Goal: Transaction & Acquisition: Download file/media

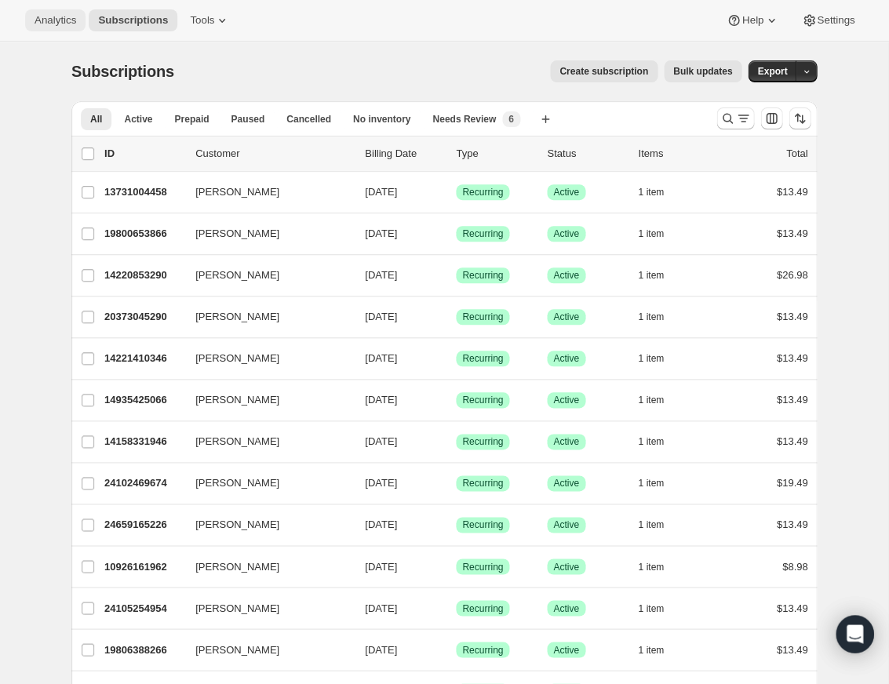
click at [63, 22] on span "Analytics" at bounding box center [56, 20] width 42 height 13
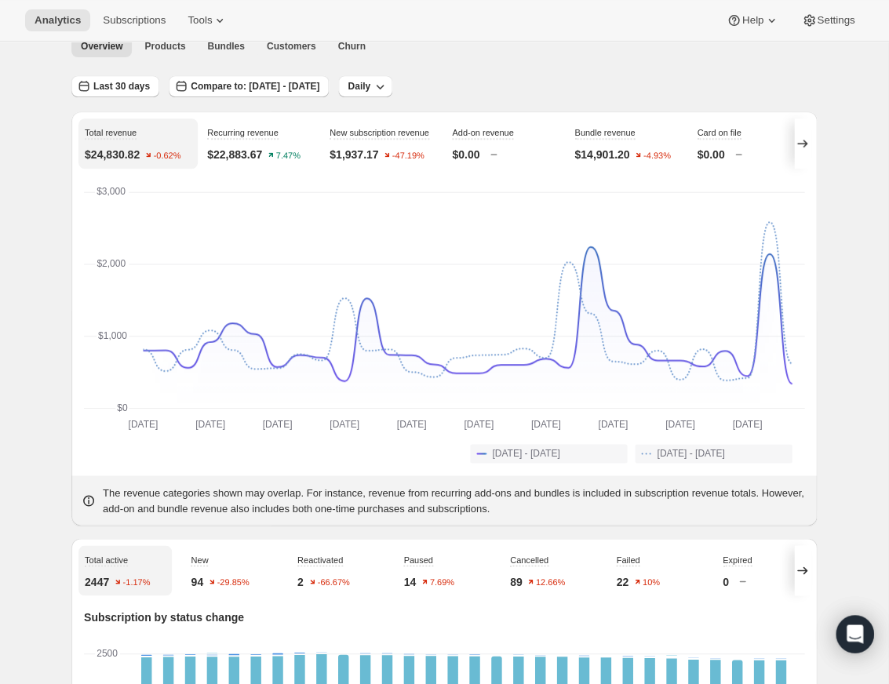
scroll to position [10, 0]
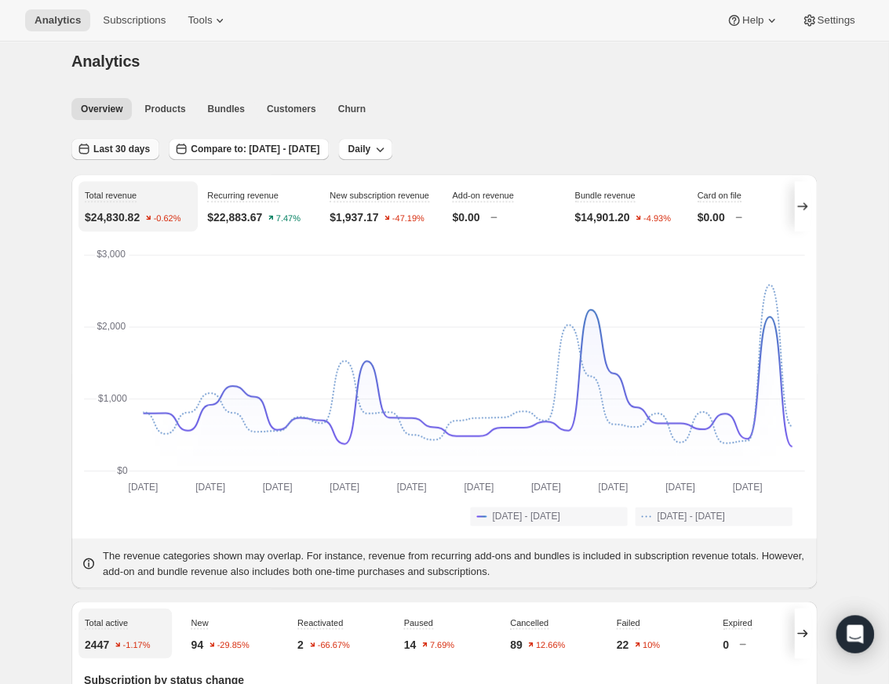
click at [148, 151] on span "Last 30 days" at bounding box center [121, 149] width 57 height 13
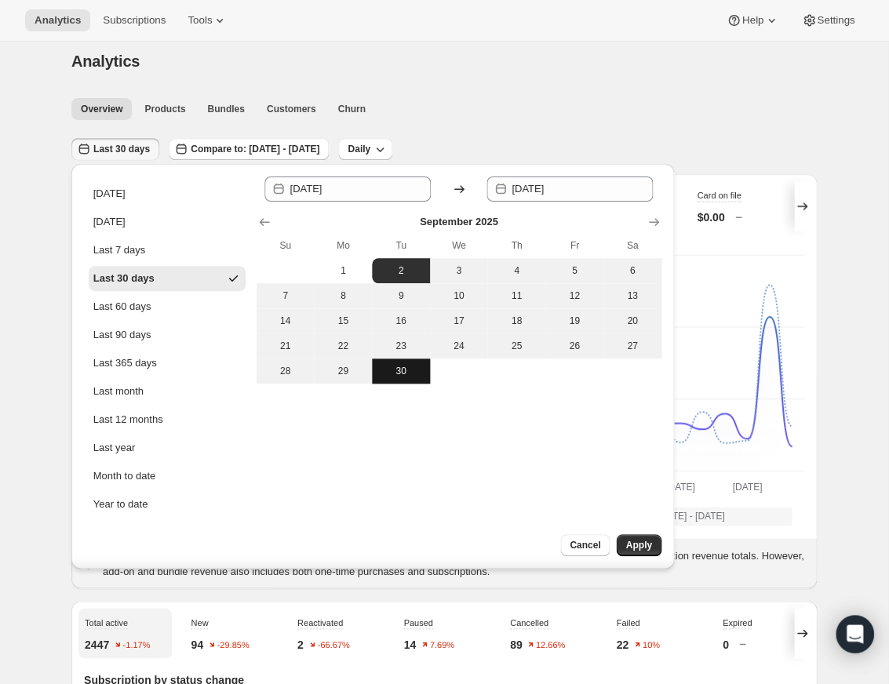
click at [407, 372] on span "30" at bounding box center [401, 371] width 46 height 13
type input "[DATE]"
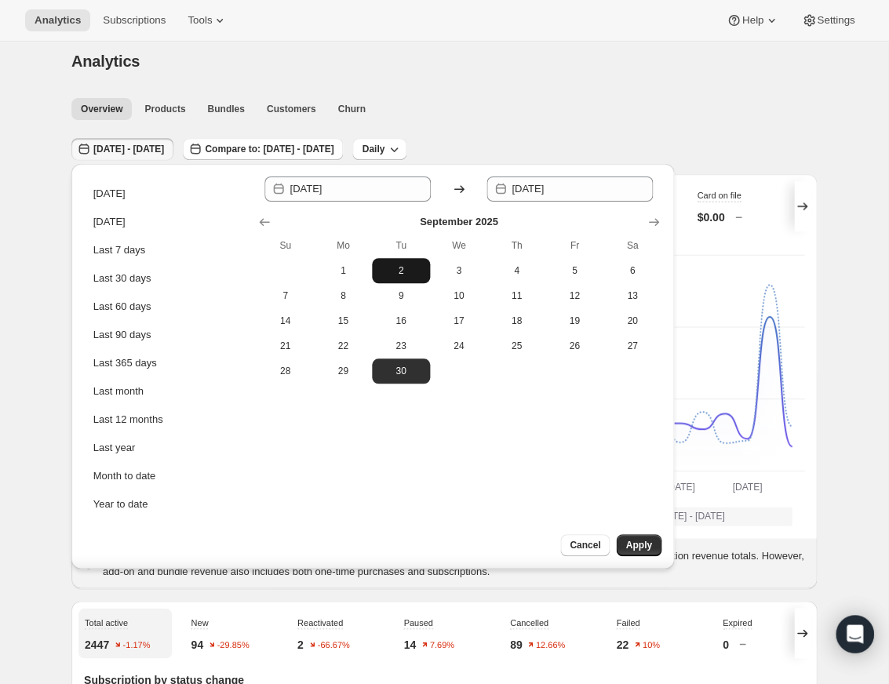
click at [396, 269] on span "2" at bounding box center [401, 271] width 46 height 13
type input "[DATE]"
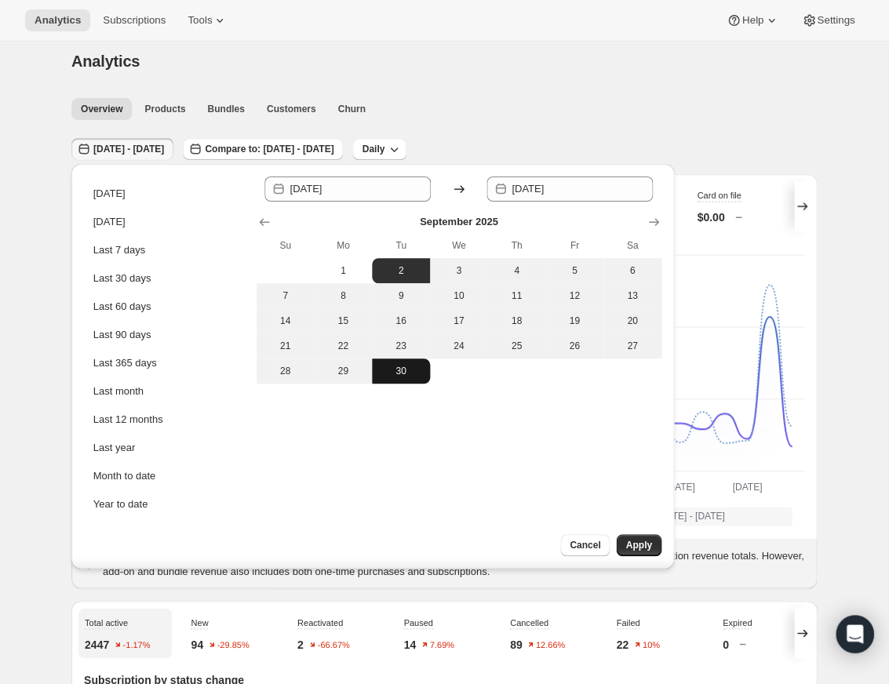
drag, startPoint x: 400, startPoint y: 371, endPoint x: 389, endPoint y: 371, distance: 11.0
click at [400, 371] on span "30" at bounding box center [401, 371] width 46 height 13
type input "[DATE]"
click at [341, 272] on span "1" at bounding box center [343, 271] width 46 height 13
type input "[DATE]"
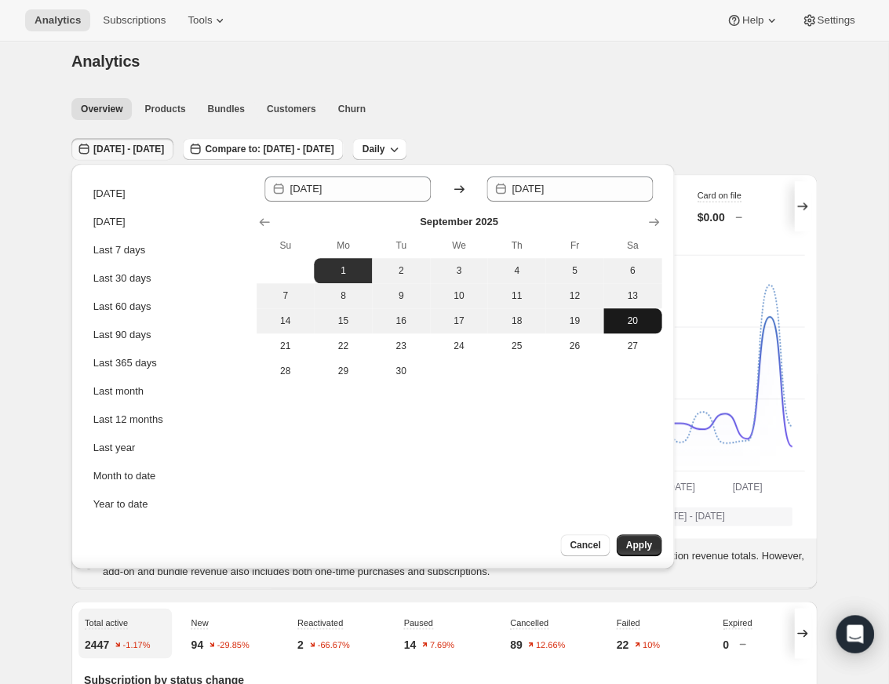
click at [627, 316] on span "20" at bounding box center [633, 321] width 46 height 13
type input "[DATE]"
click at [652, 547] on span "Apply" at bounding box center [639, 545] width 26 height 13
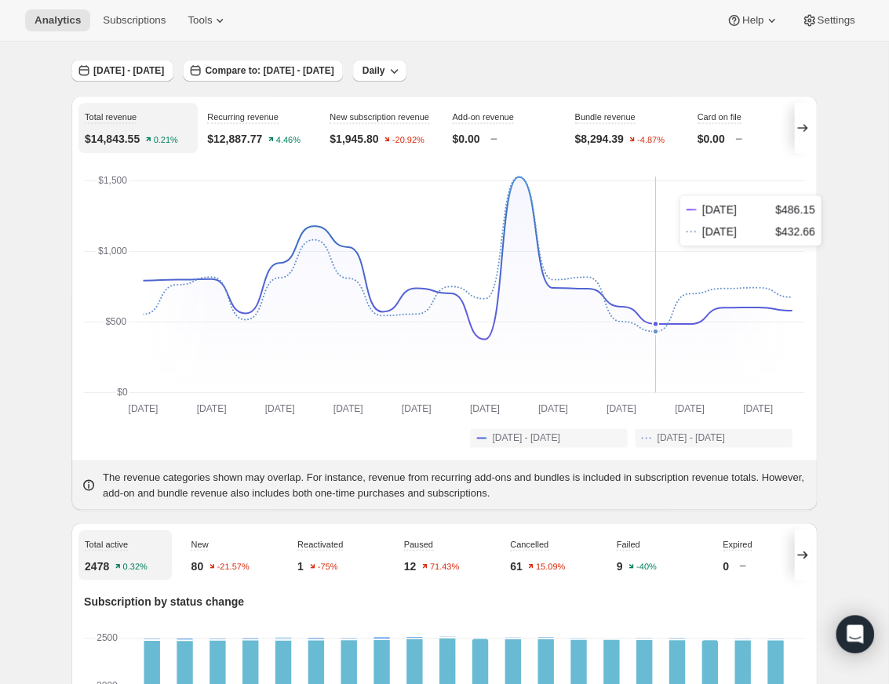
scroll to position [0, 0]
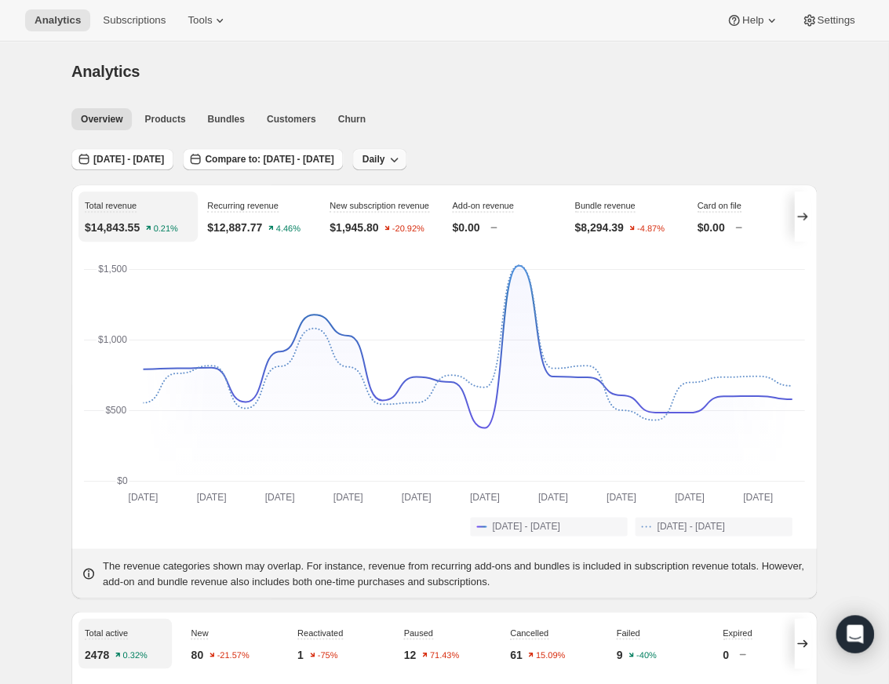
click at [407, 159] on button "Daily" at bounding box center [379, 159] width 54 height 22
click at [151, 115] on span "Products" at bounding box center [164, 119] width 41 height 13
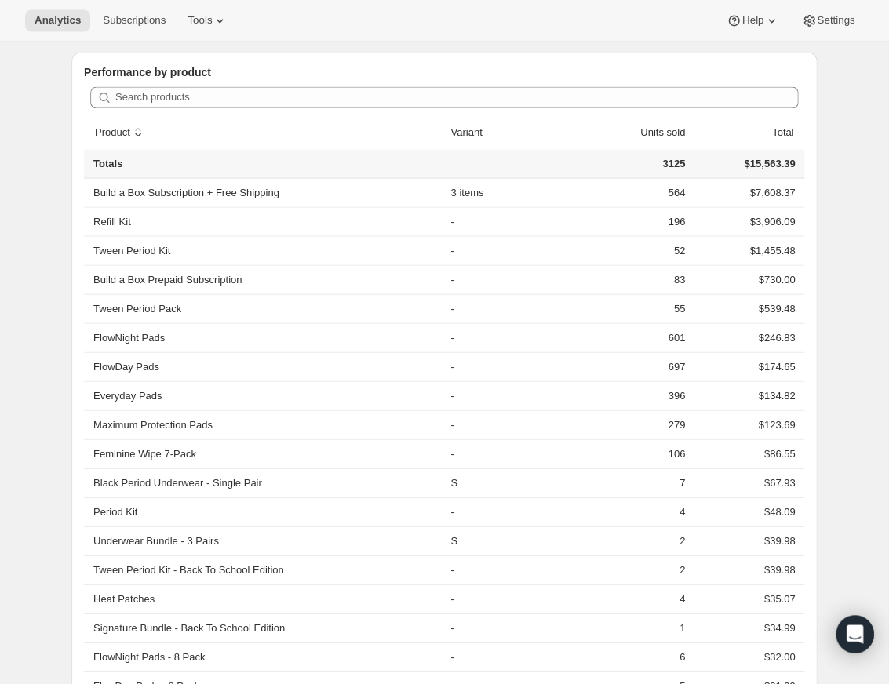
scroll to position [392, 0]
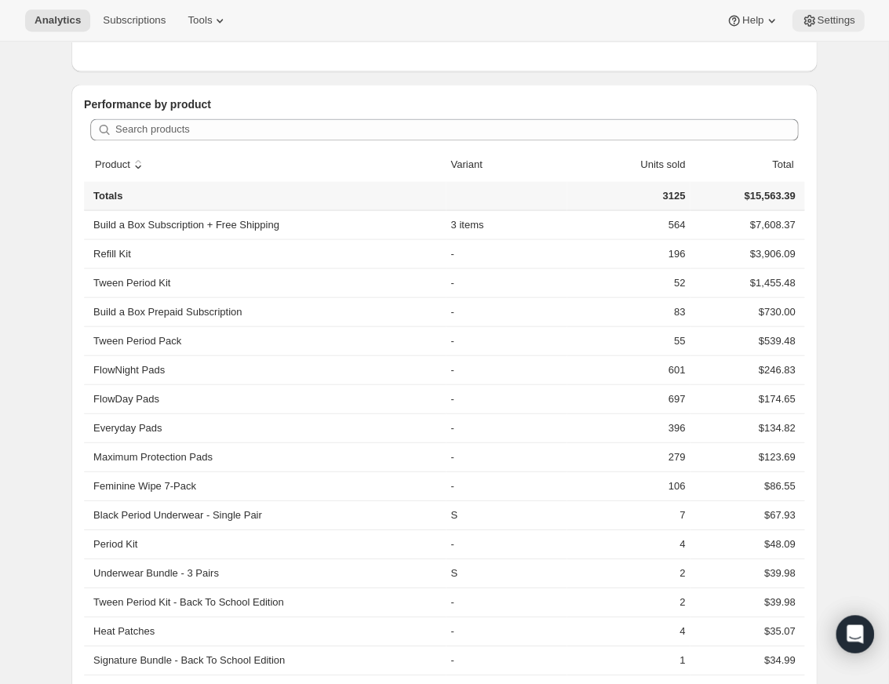
click at [847, 25] on span "Settings" at bounding box center [836, 20] width 38 height 13
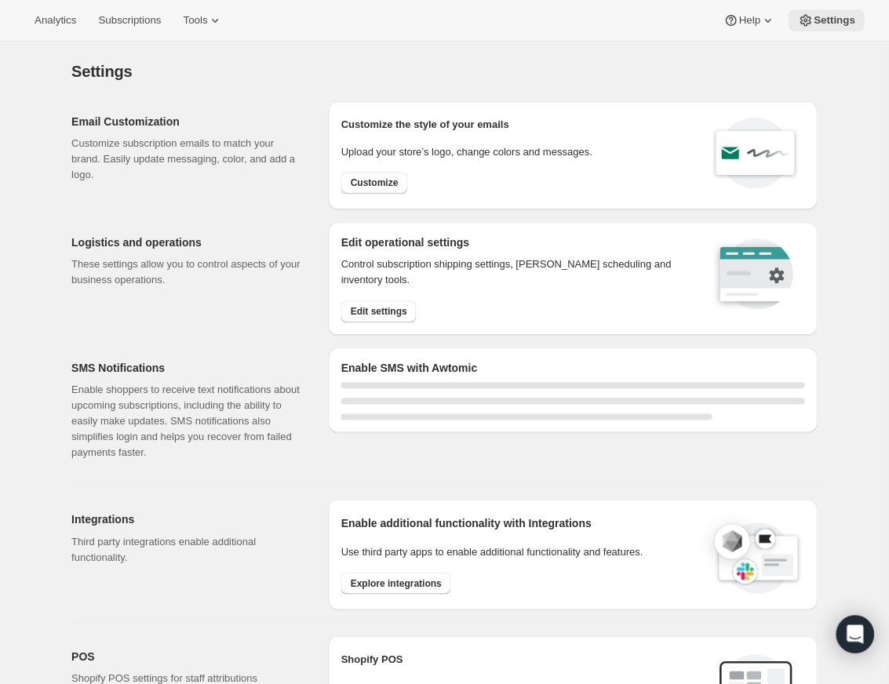
select select "22:00"
select select "09:00"
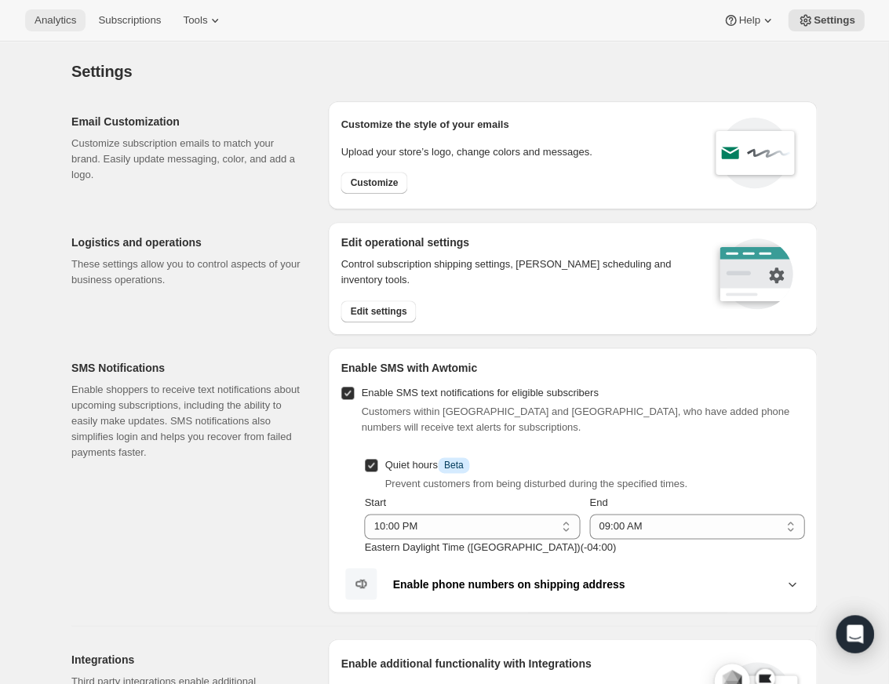
click at [31, 20] on button "Analytics" at bounding box center [55, 20] width 60 height 22
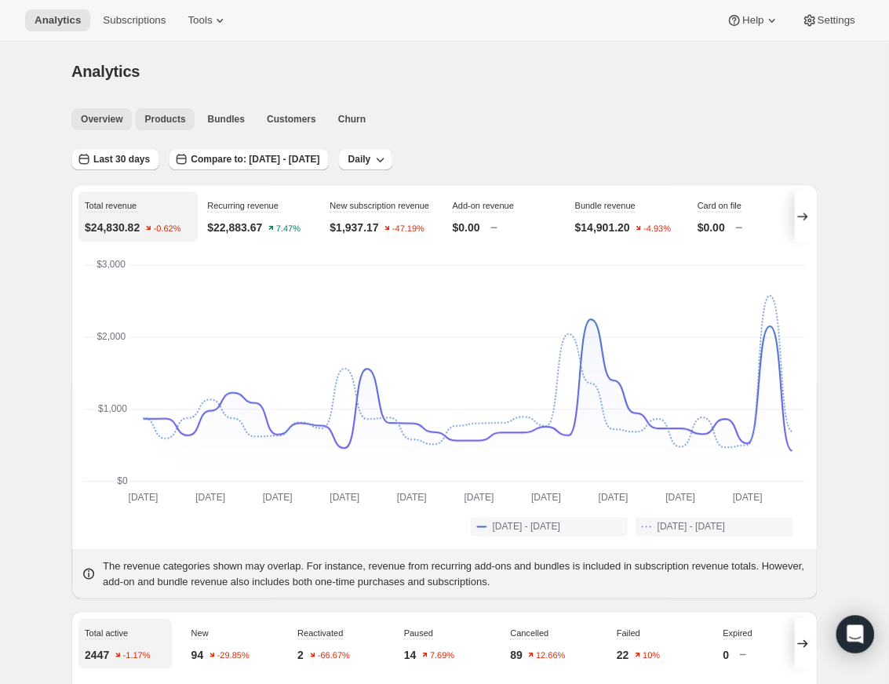
click at [167, 118] on span "Products" at bounding box center [164, 119] width 41 height 13
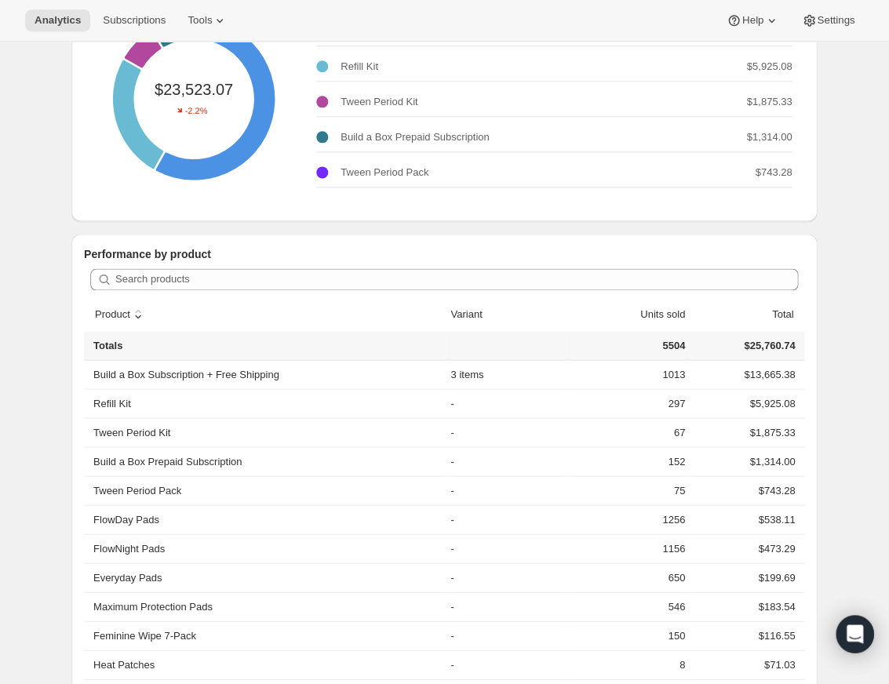
scroll to position [177, 0]
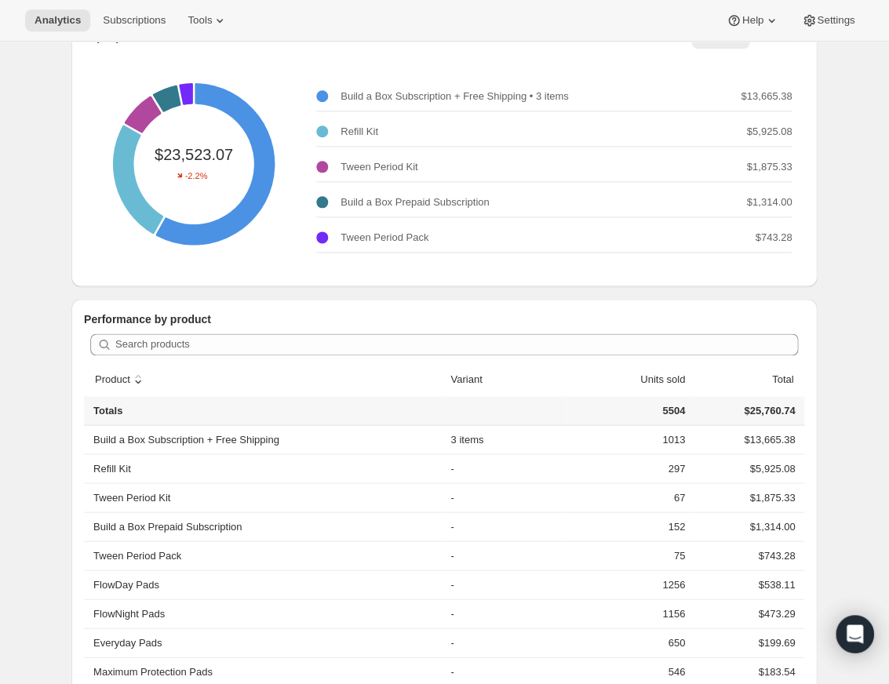
click at [330, 312] on p "Performance by product" at bounding box center [444, 320] width 721 height 16
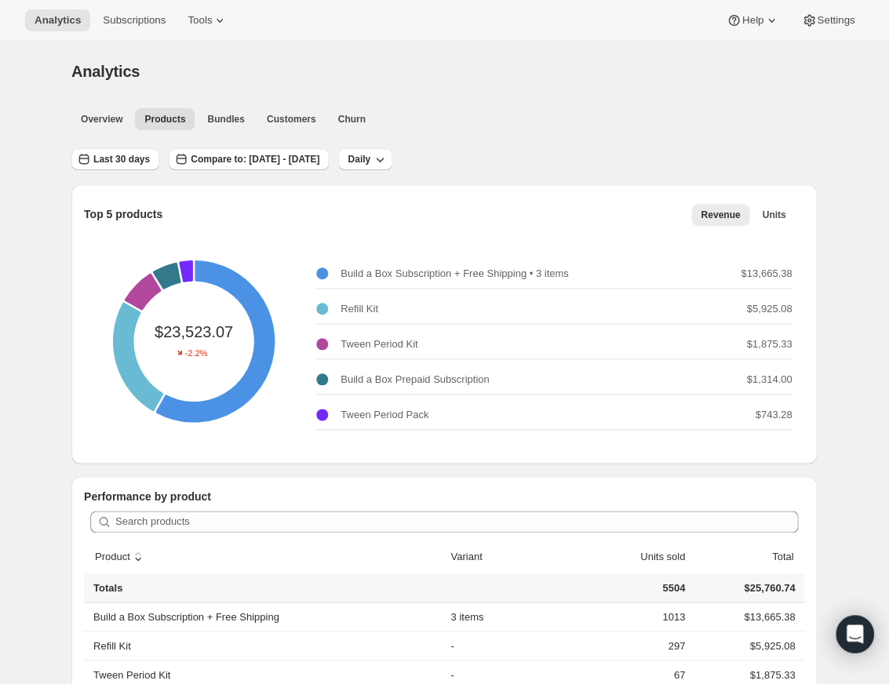
scroll to position [0, 0]
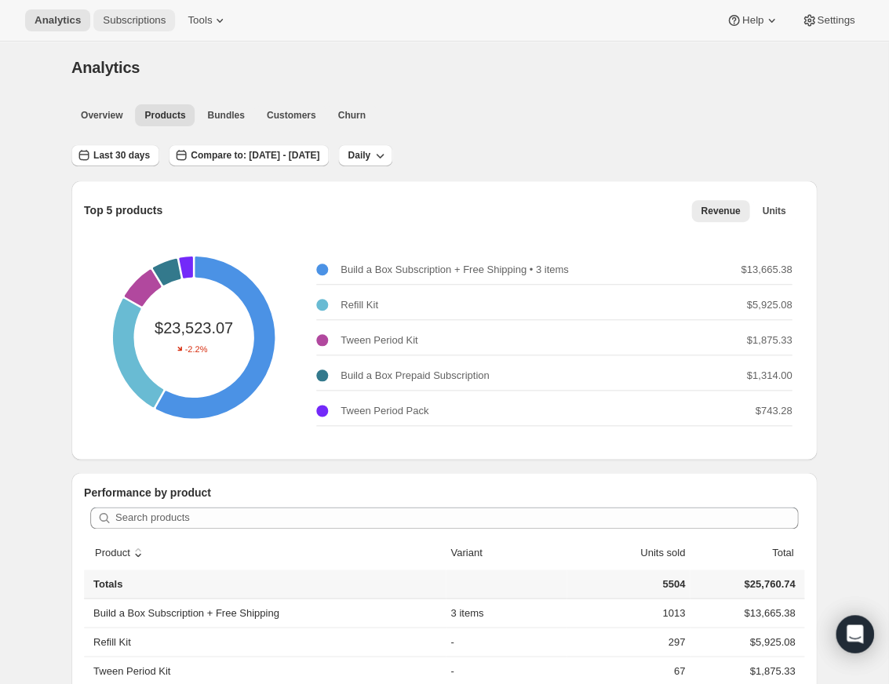
click at [137, 17] on span "Subscriptions" at bounding box center [134, 20] width 63 height 13
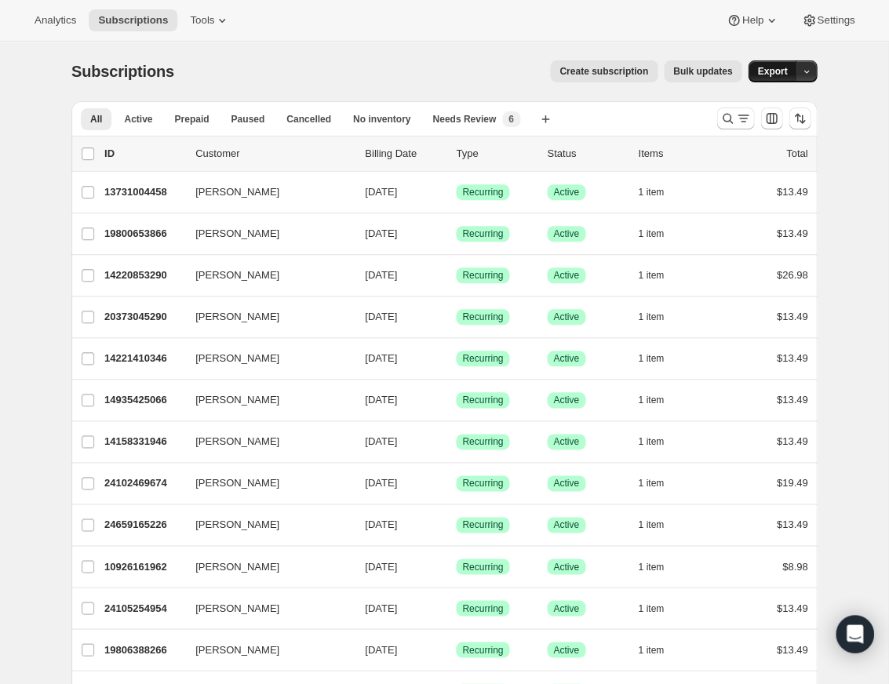
click at [786, 73] on span "Export" at bounding box center [772, 71] width 30 height 13
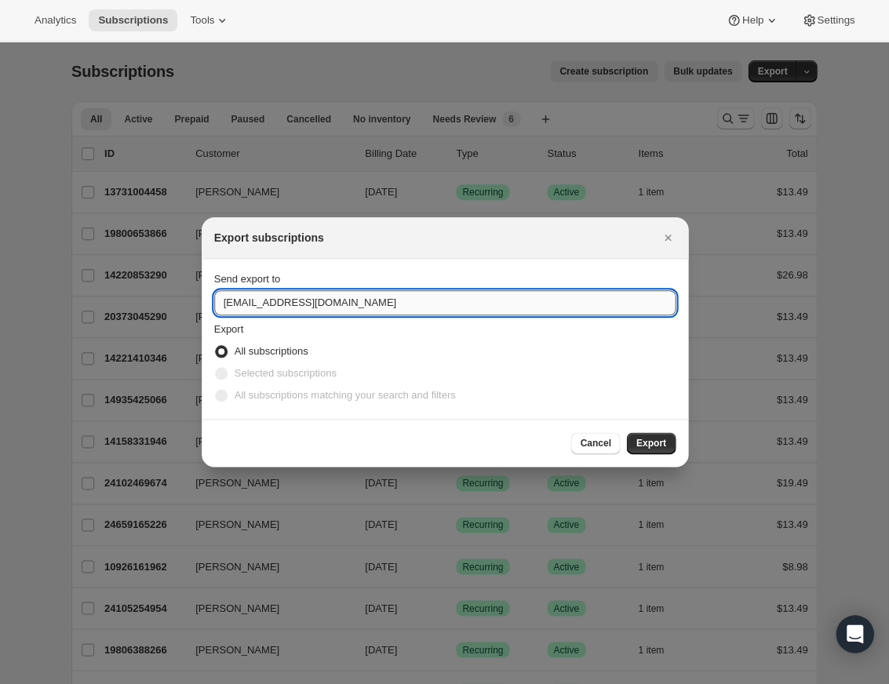
click at [246, 301] on input "[EMAIL_ADDRESS][DOMAIN_NAME]" at bounding box center [445, 302] width 462 height 25
drag, startPoint x: 247, startPoint y: 303, endPoint x: 204, endPoint y: 307, distance: 43.4
click at [204, 307] on section "Send export to [EMAIL_ADDRESS][DOMAIN_NAME] Export All subscriptions Selected s…" at bounding box center [445, 339] width 487 height 160
type input "[PERSON_NAME][EMAIL_ADDRESS][DOMAIN_NAME]"
click at [656, 440] on span "Export" at bounding box center [651, 443] width 30 height 13
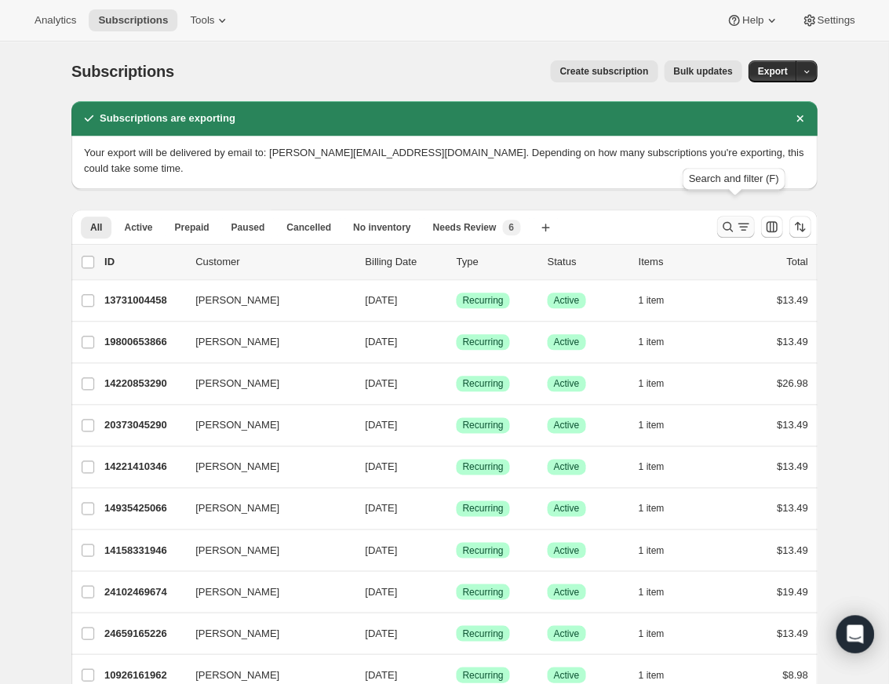
click at [748, 219] on icon "Search and filter results" at bounding box center [744, 227] width 16 height 16
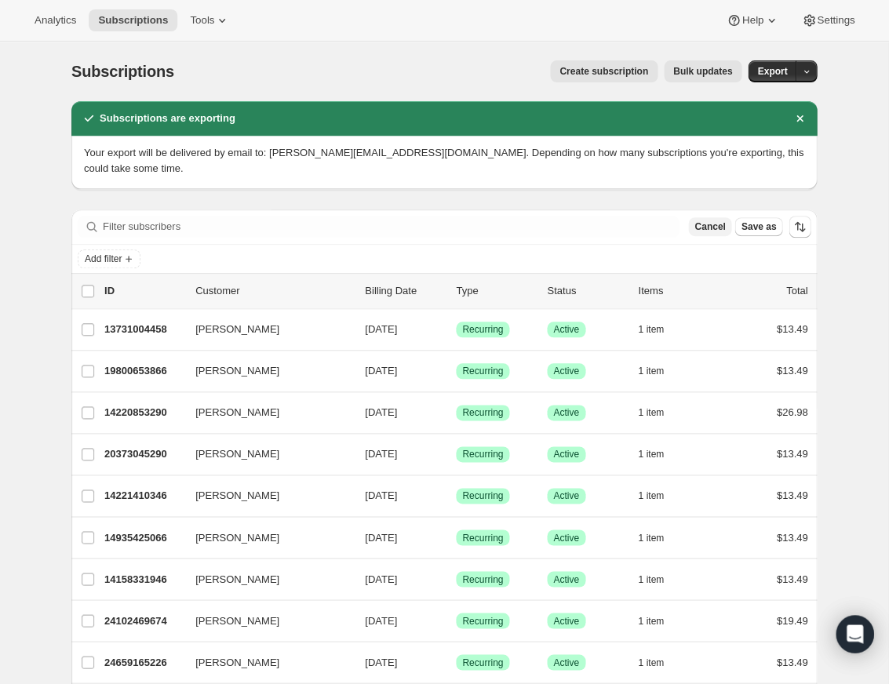
click at [713, 221] on span "Cancel" at bounding box center [710, 227] width 31 height 13
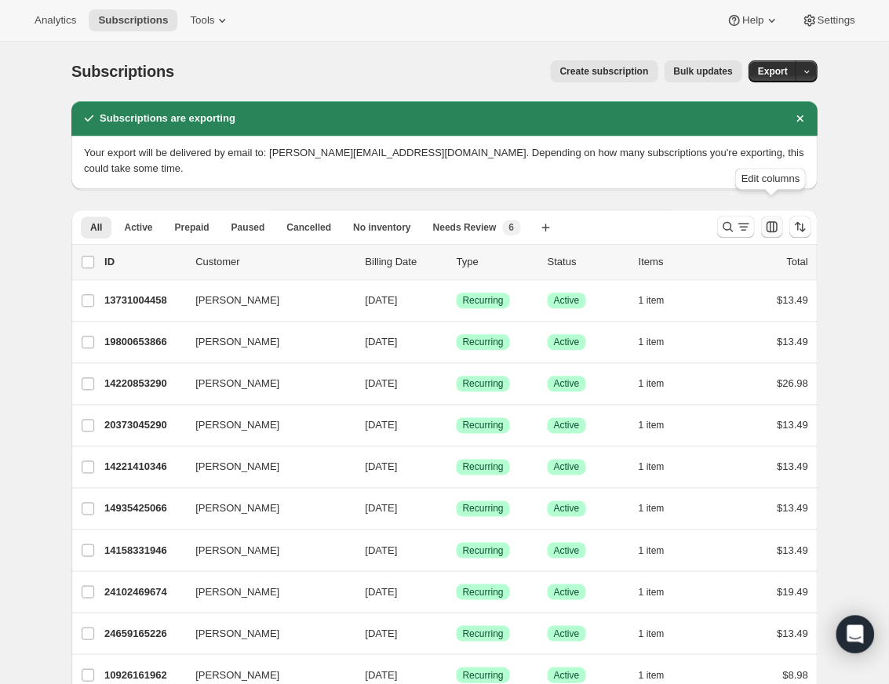
click at [777, 219] on icon "Customize table column order and visibility" at bounding box center [772, 227] width 16 height 16
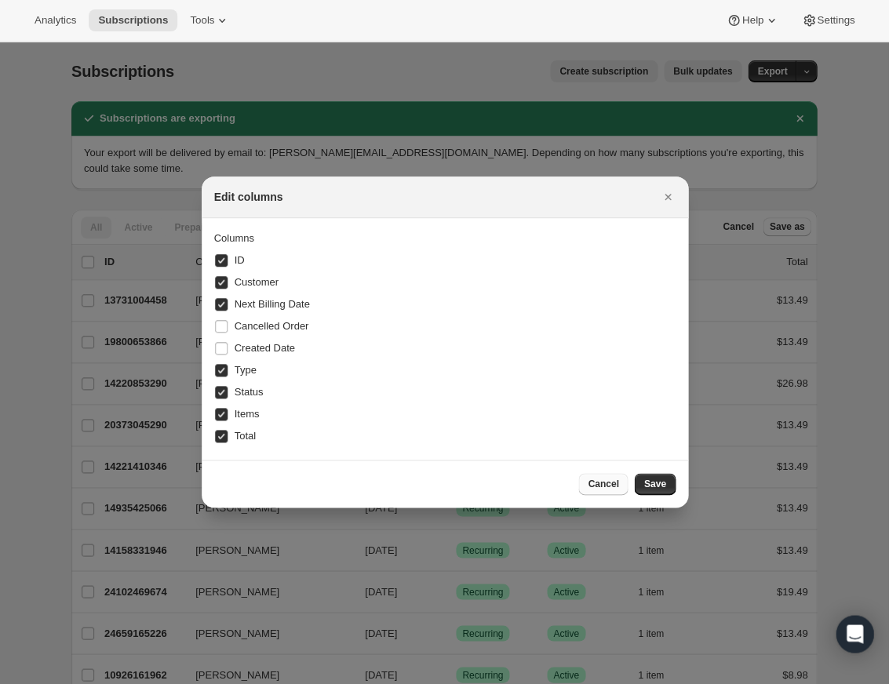
click at [610, 487] on span "Cancel" at bounding box center [603, 484] width 31 height 13
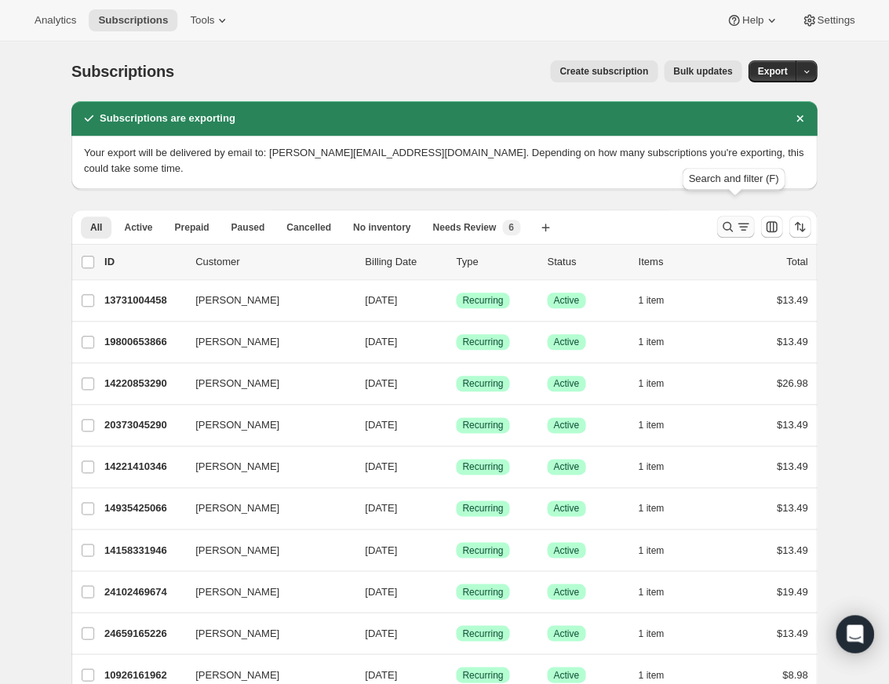
click at [738, 219] on icon "Search and filter results" at bounding box center [744, 227] width 16 height 16
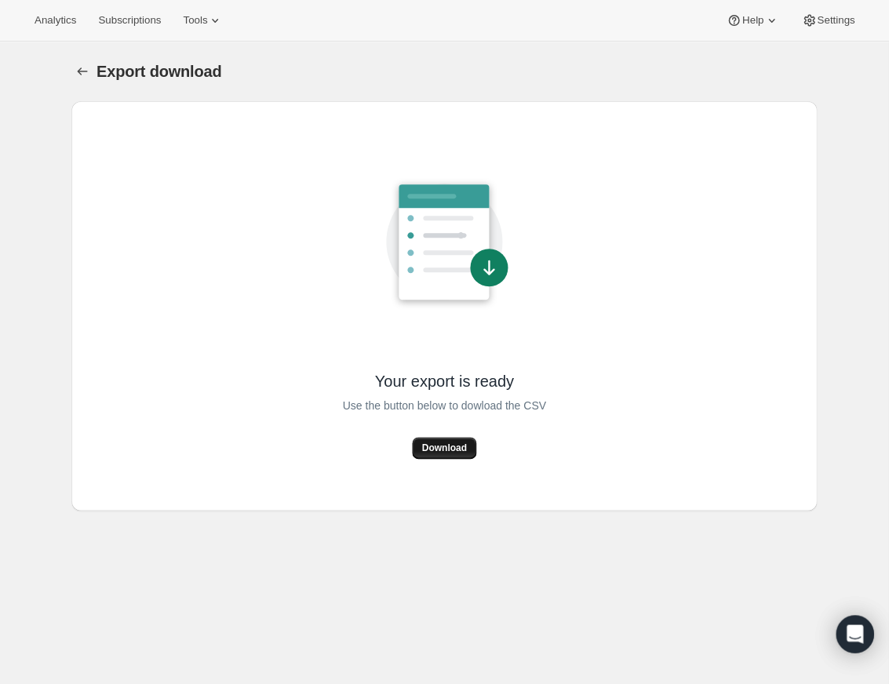
click at [446, 446] on span "Download" at bounding box center [444, 448] width 45 height 13
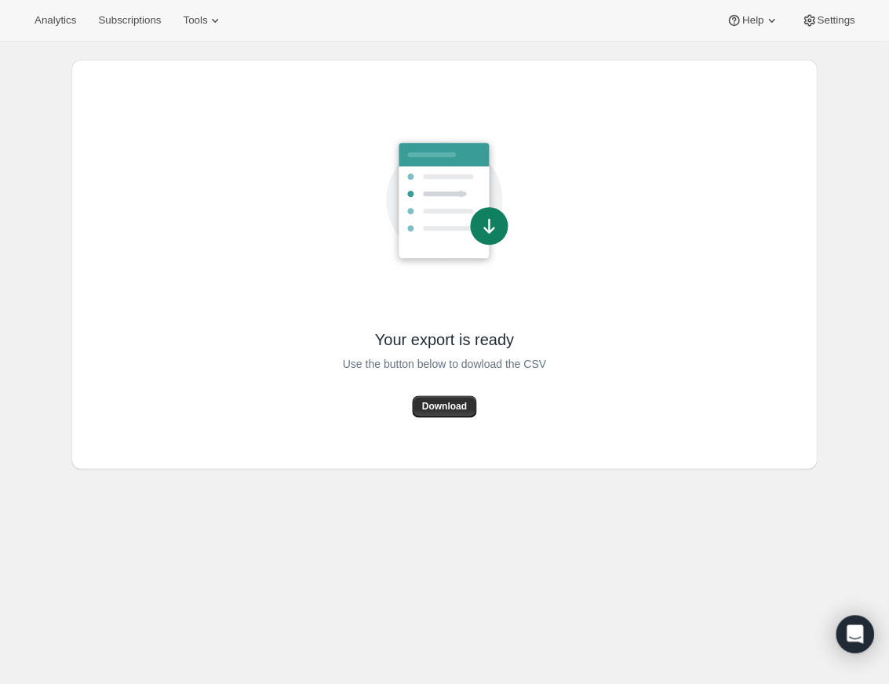
scroll to position [42, 0]
click at [454, 406] on span "Download" at bounding box center [444, 406] width 45 height 13
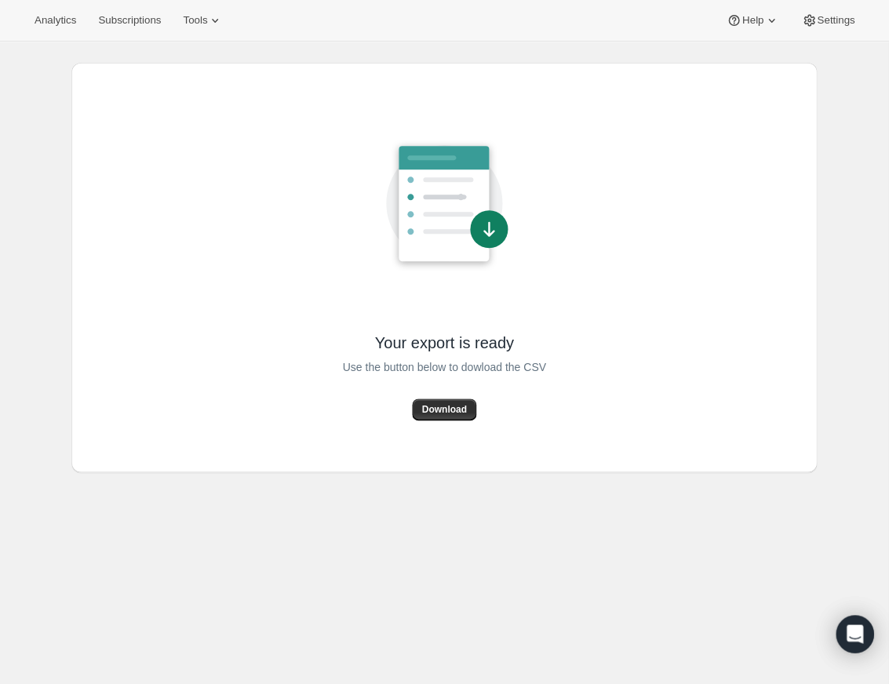
scroll to position [40, 0]
